Goal: Browse casually

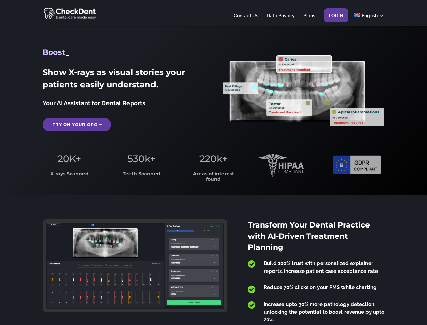
click at [214, 162] on span "220k+" at bounding box center [214, 159] width 28 height 12
click at [214, 13] on div at bounding box center [214, 13] width 342 height 26
click at [214, 162] on span "220k+" at bounding box center [214, 159] width 28 height 12
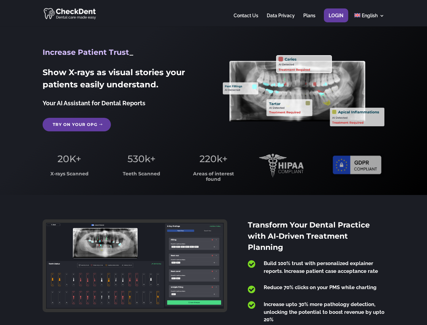
click at [214, 13] on div at bounding box center [214, 13] width 342 height 26
